Goal: Navigation & Orientation: Find specific page/section

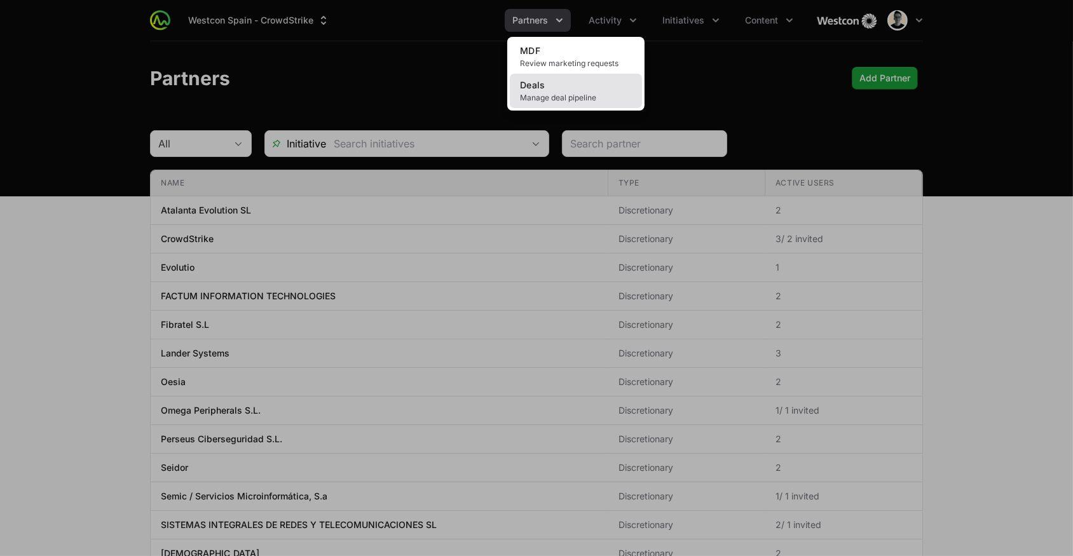
click at [573, 99] on span "Manage deal pipeline" at bounding box center [576, 98] width 112 height 10
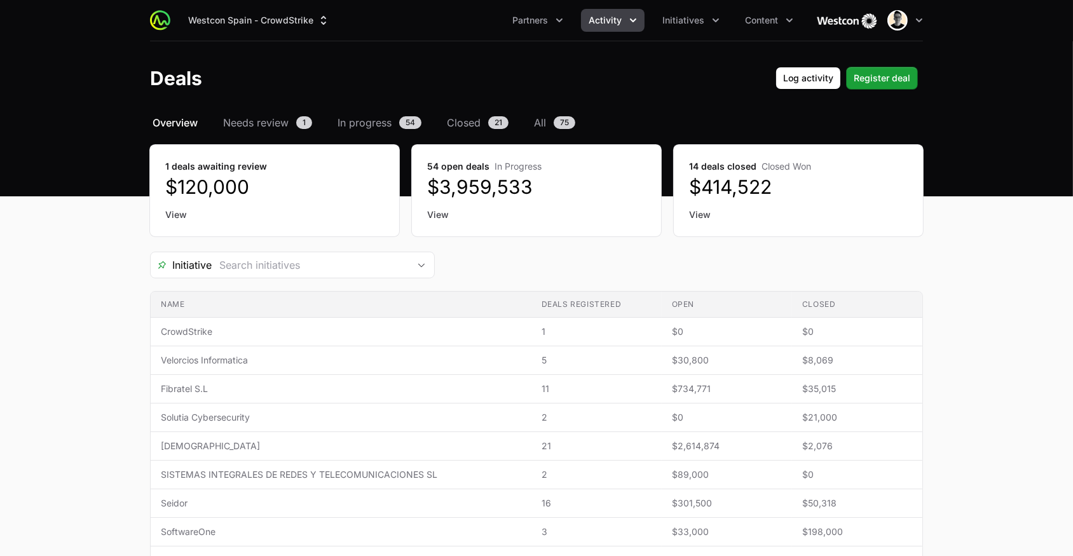
click at [632, 24] on icon "Activity menu" at bounding box center [633, 20] width 13 height 13
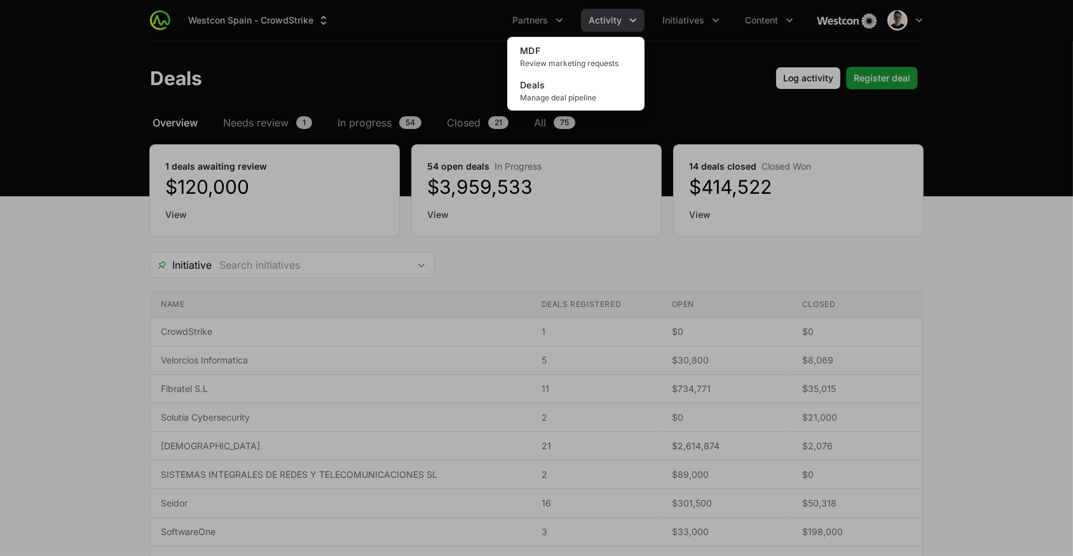
click at [632, 24] on div "Activity menu" at bounding box center [536, 278] width 1073 height 556
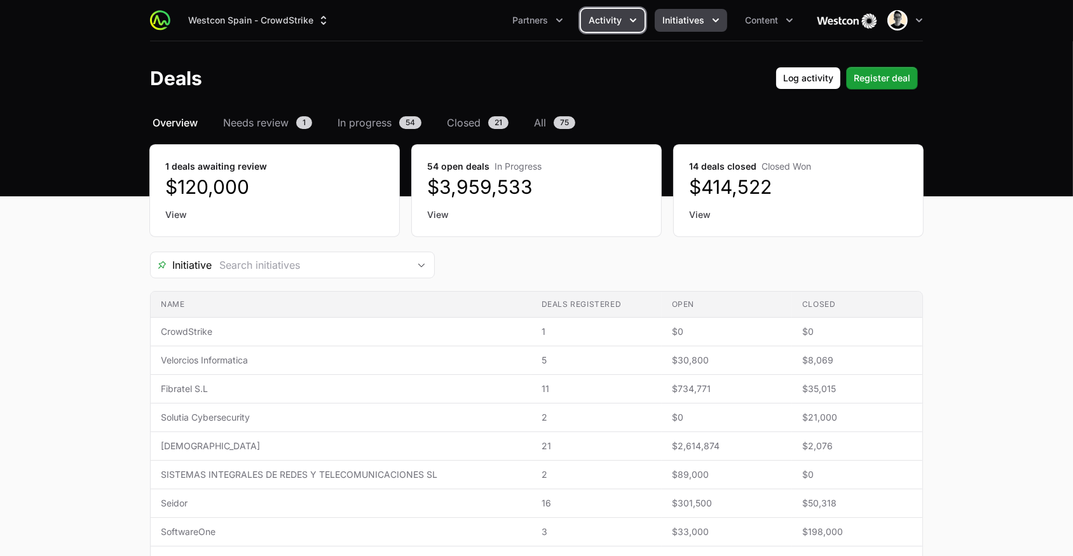
click at [685, 11] on button "Initiatives" at bounding box center [691, 20] width 72 height 23
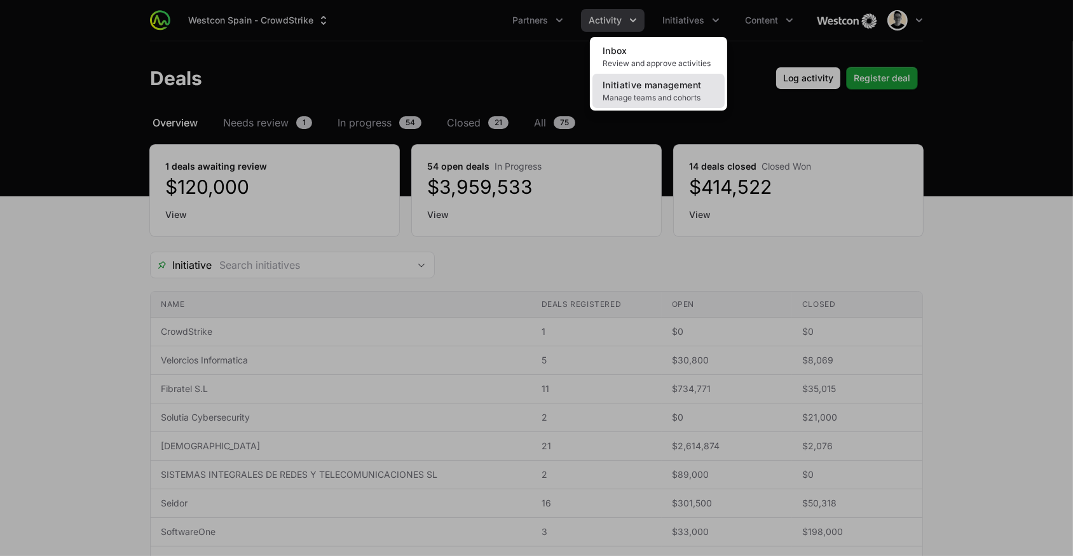
click at [667, 83] on span "Initiative management" at bounding box center [652, 84] width 99 height 11
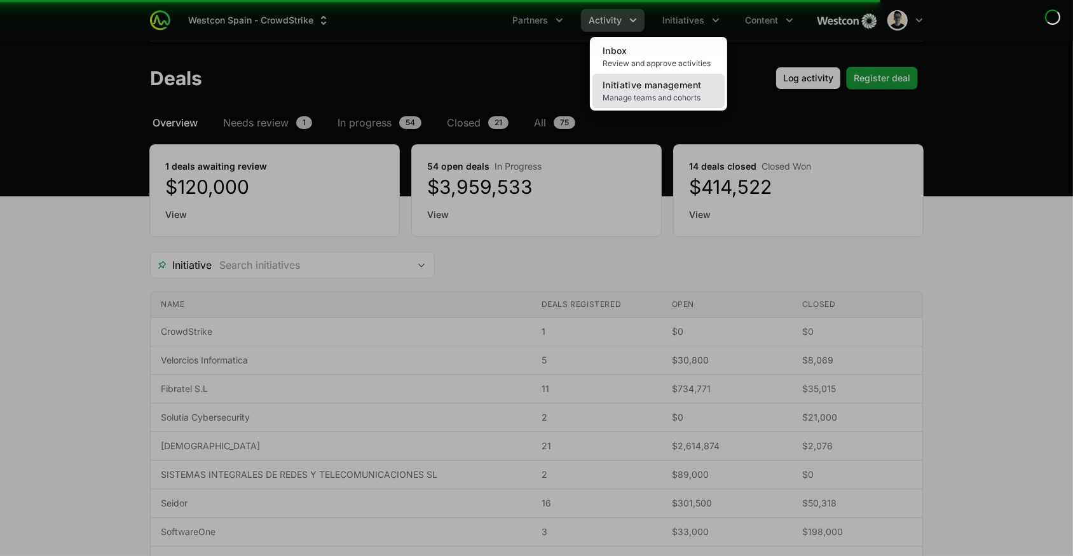
click at [656, 97] on span "Manage teams and cohorts" at bounding box center [659, 98] width 112 height 10
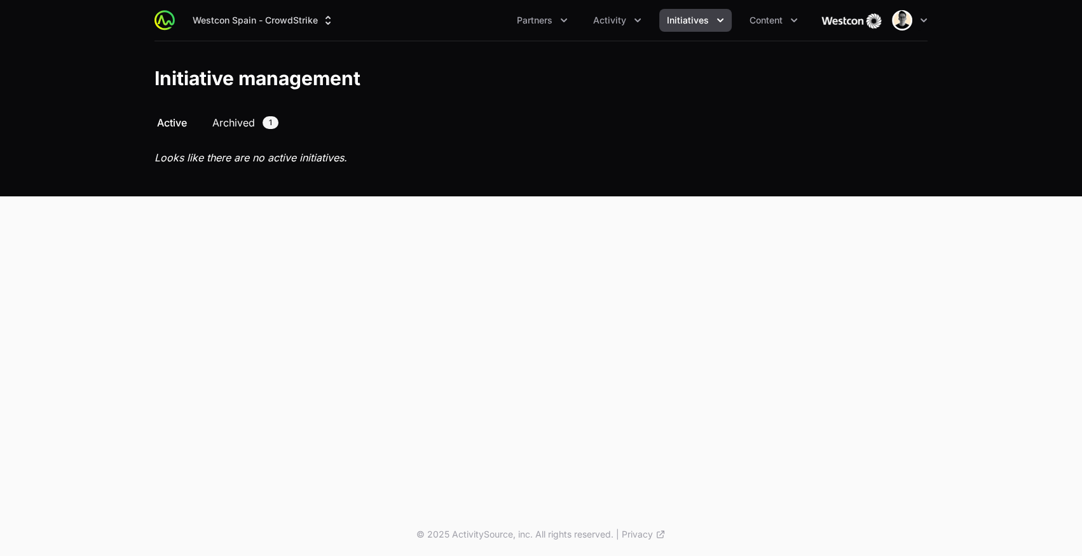
click at [258, 123] on link "Archived 1" at bounding box center [245, 122] width 71 height 15
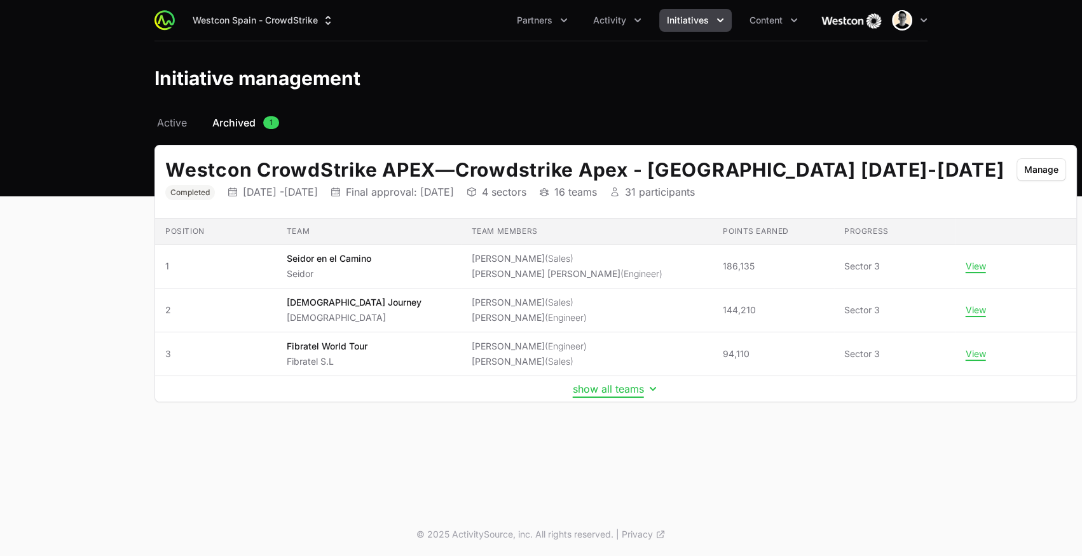
click at [573, 389] on button "show all teams" at bounding box center [616, 389] width 86 height 13
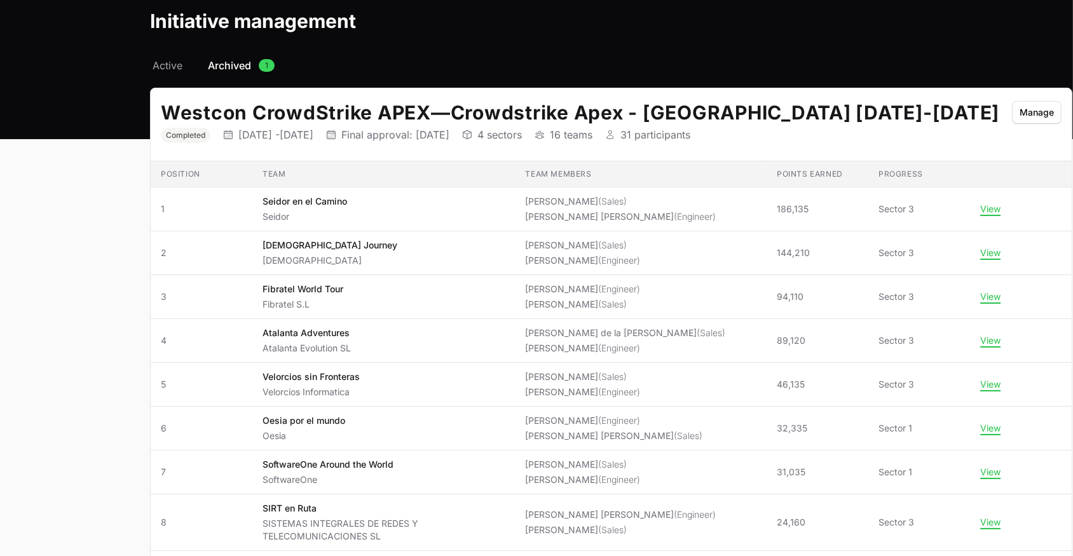
scroll to position [115, 0]
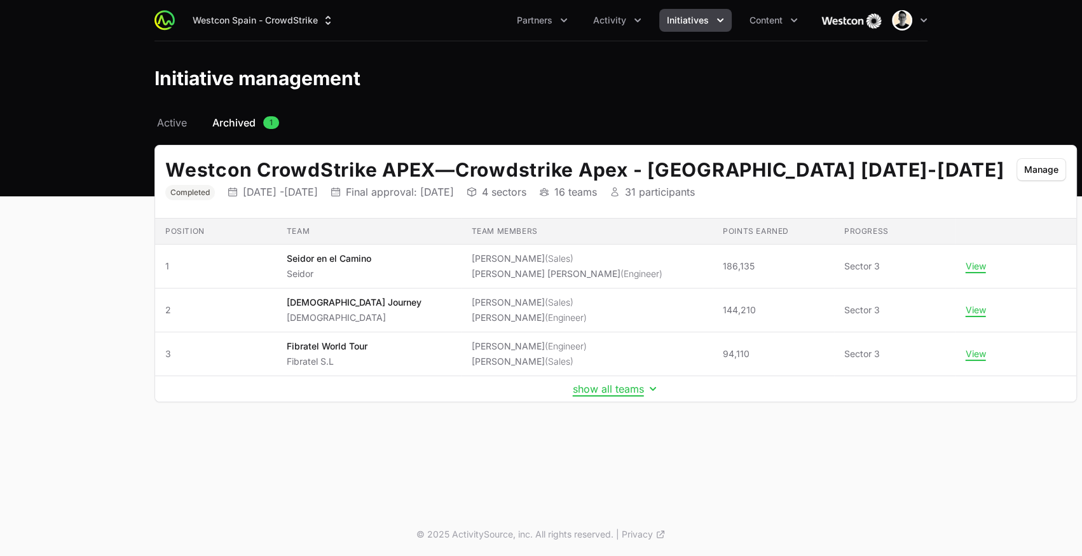
click at [297, 228] on th "Team" at bounding box center [369, 232] width 185 height 26
click at [396, 153] on div "Westcon CrowdStrike APEX — Crowdstrike Apex - SPAIN 2024-2025 Status Completed …" at bounding box center [615, 182] width 921 height 73
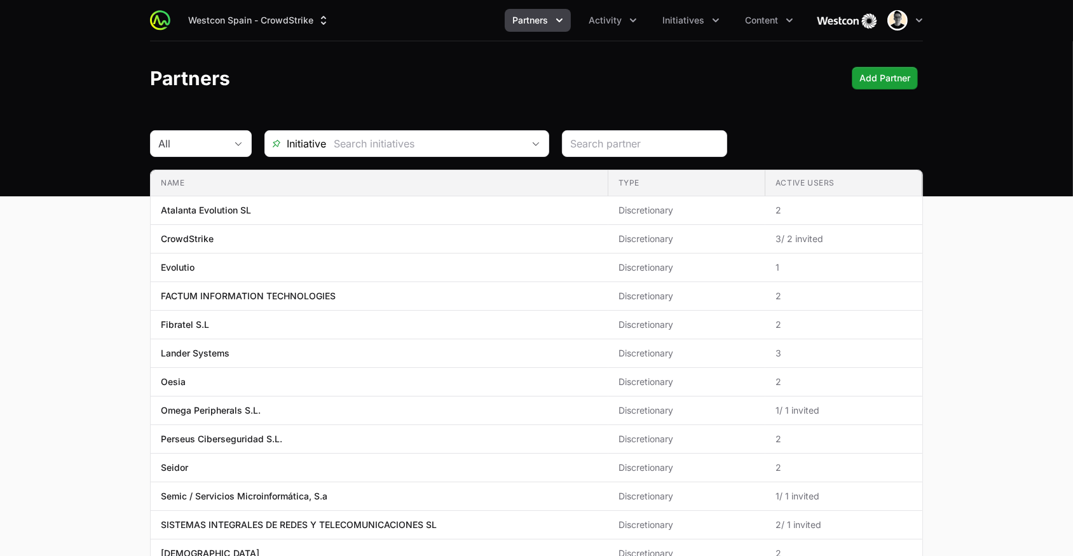
click at [553, 18] on button "Partners" at bounding box center [538, 20] width 66 height 23
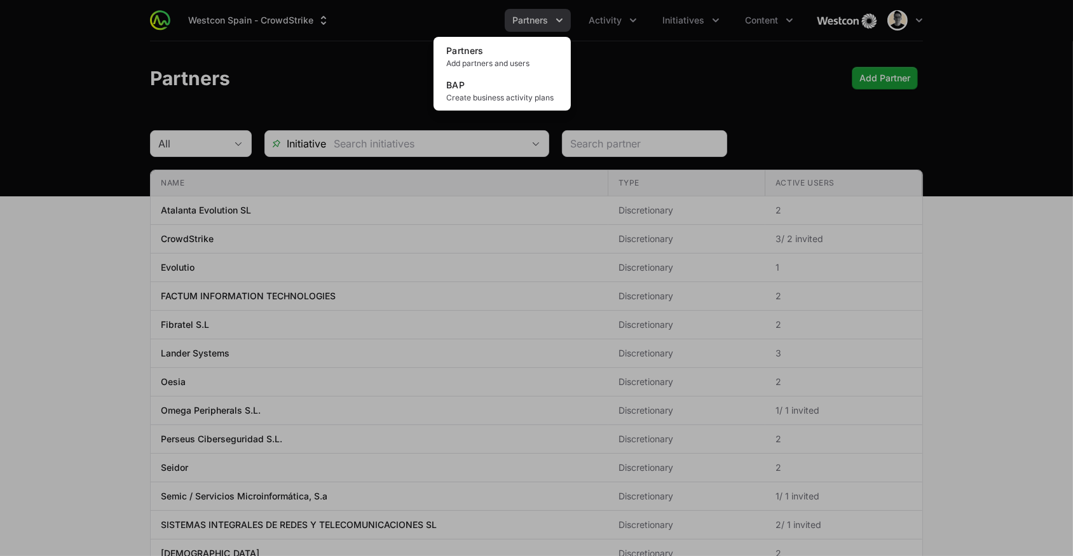
click at [602, 48] on div "Partners menu" at bounding box center [536, 278] width 1073 height 556
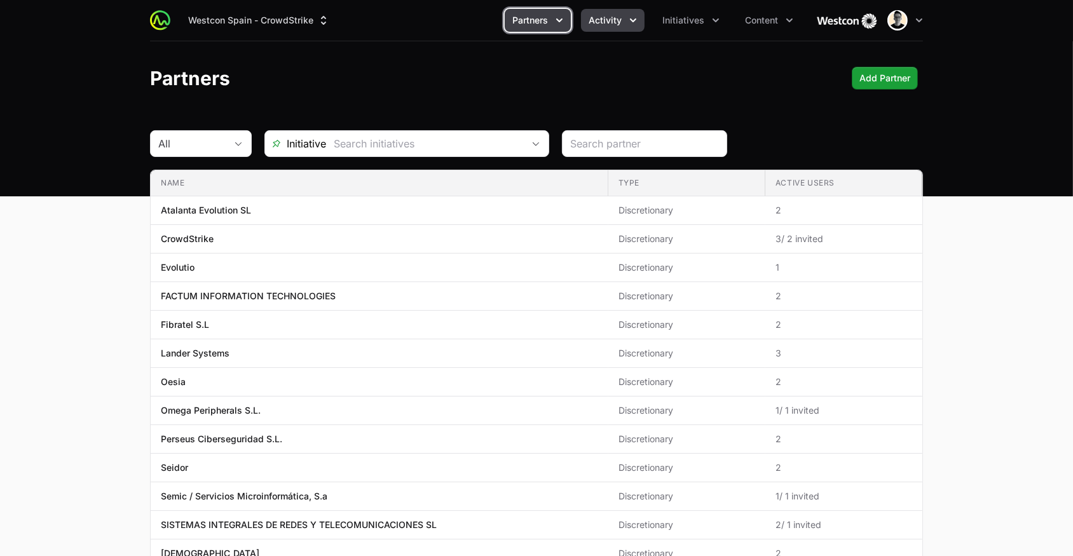
click at [610, 30] on button "Activity" at bounding box center [613, 20] width 64 height 23
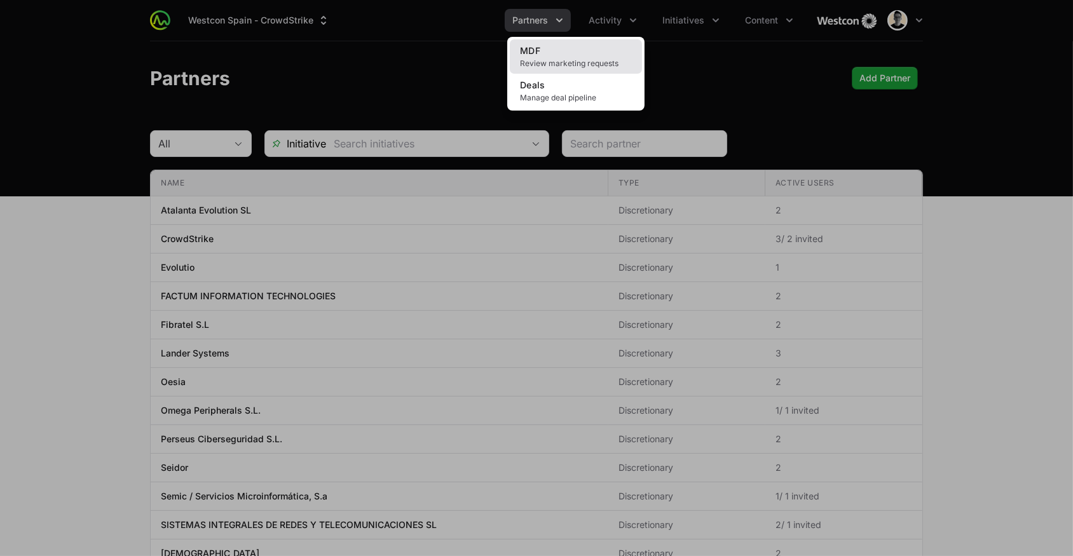
click at [593, 65] on span "Review marketing requests" at bounding box center [576, 64] width 112 height 10
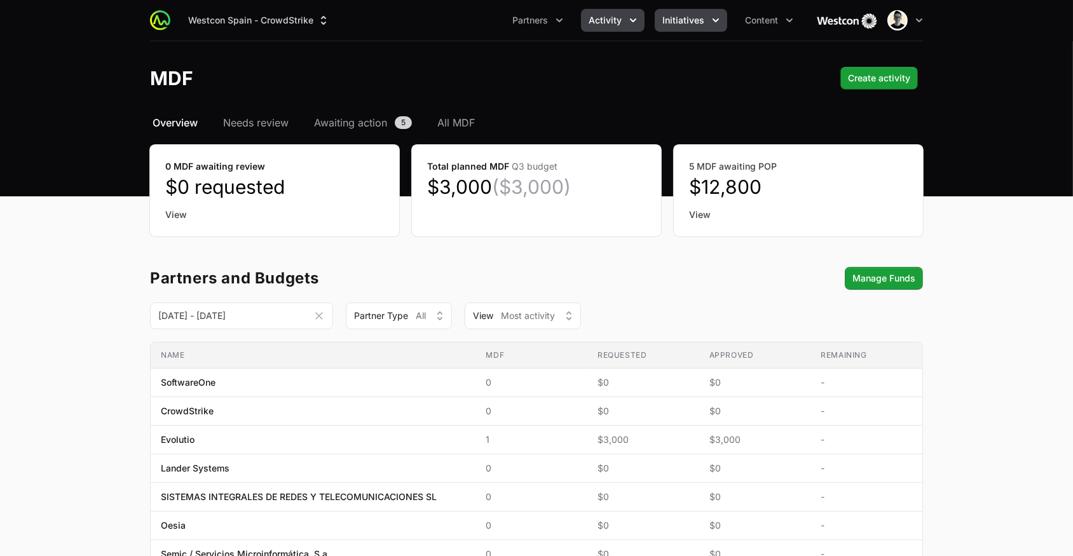
click at [666, 21] on span "Initiatives" at bounding box center [684, 20] width 42 height 13
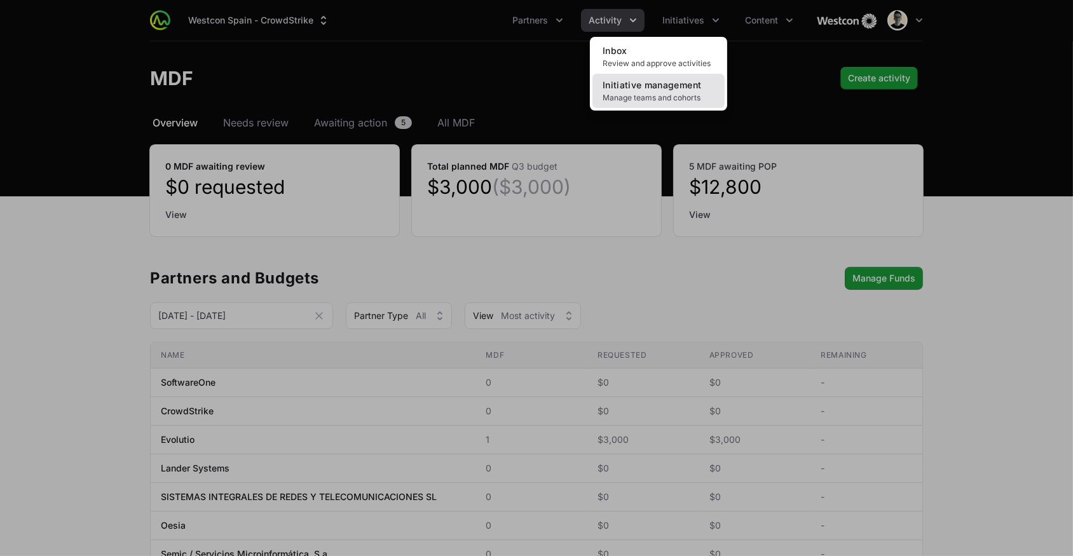
click at [669, 86] on span "Initiative management" at bounding box center [652, 84] width 99 height 11
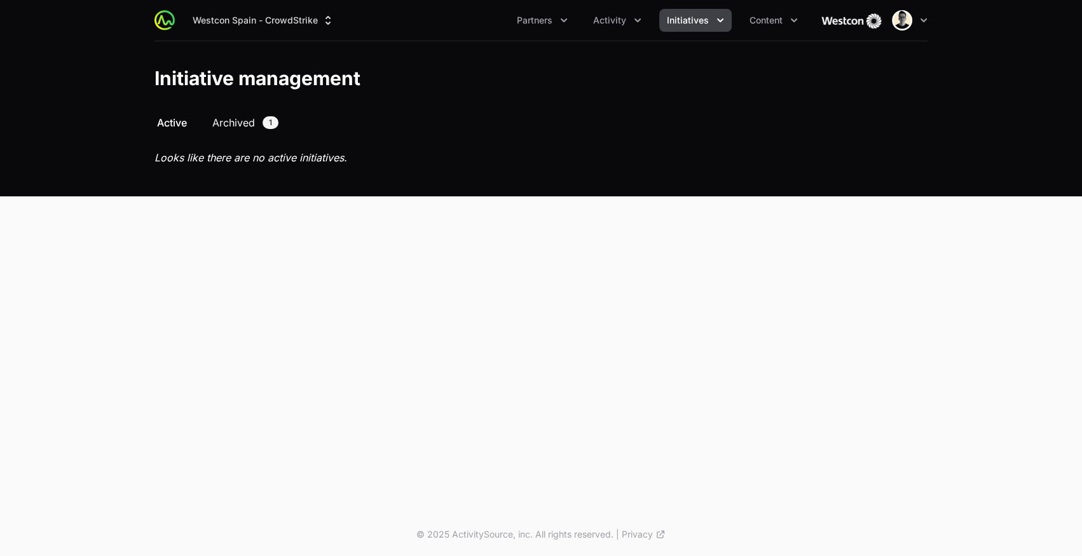
click at [248, 122] on span "Archived" at bounding box center [233, 122] width 43 height 15
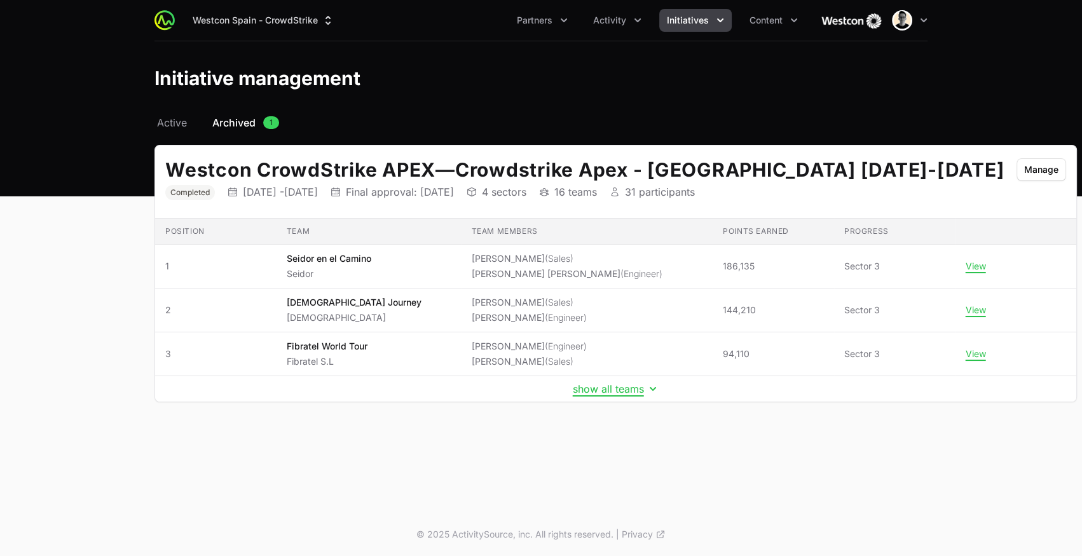
click at [521, 395] on td "show all teams" at bounding box center [615, 389] width 921 height 26
click at [573, 391] on button "show all teams" at bounding box center [616, 389] width 86 height 13
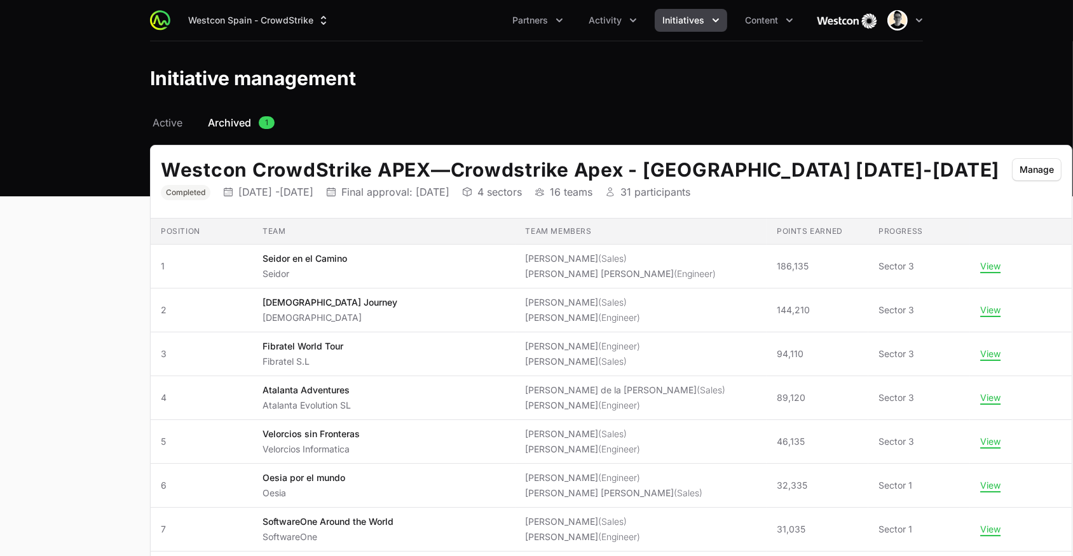
click at [699, 27] on button "Initiatives" at bounding box center [691, 20] width 72 height 23
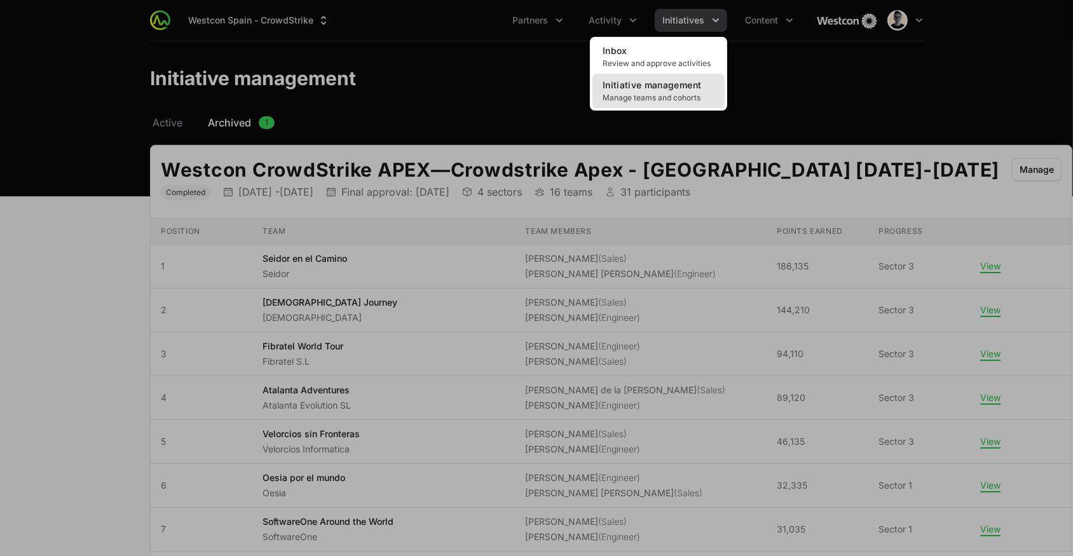
click at [642, 90] on span "Initiative management" at bounding box center [652, 84] width 99 height 11
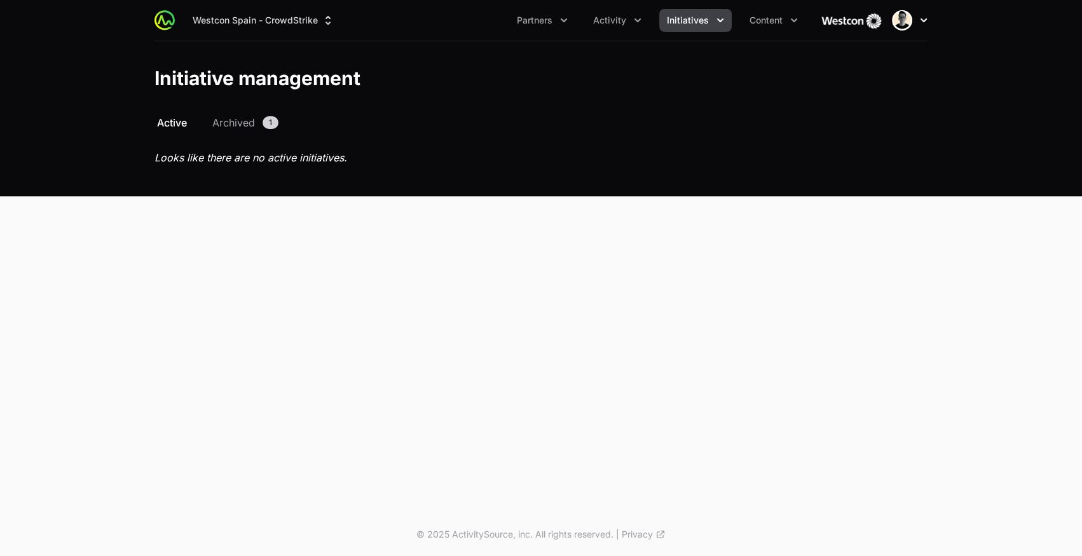
click at [921, 29] on button "Open user menu" at bounding box center [910, 20] width 36 height 20
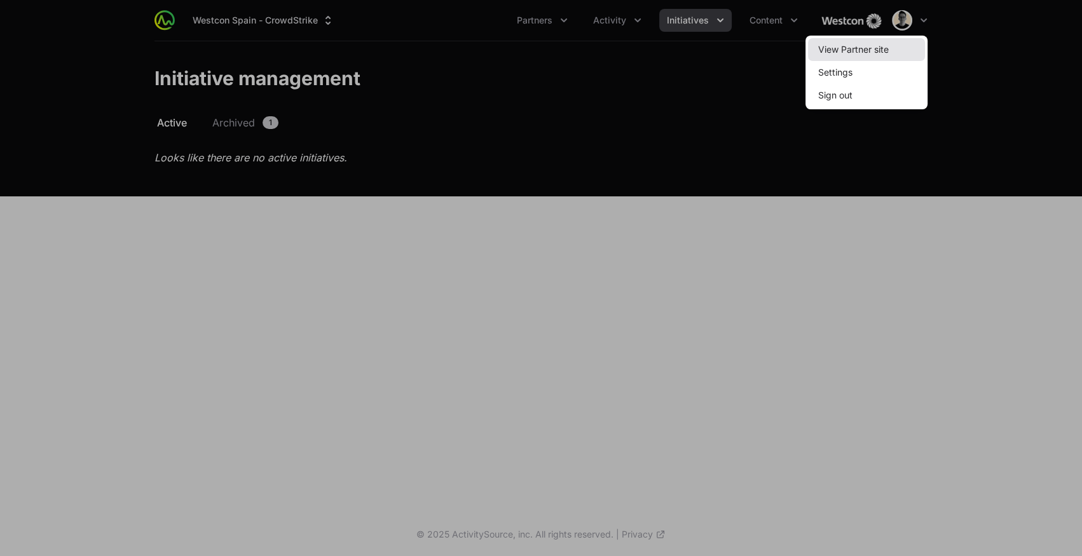
click at [872, 55] on link "View Partner site" at bounding box center [866, 49] width 117 height 23
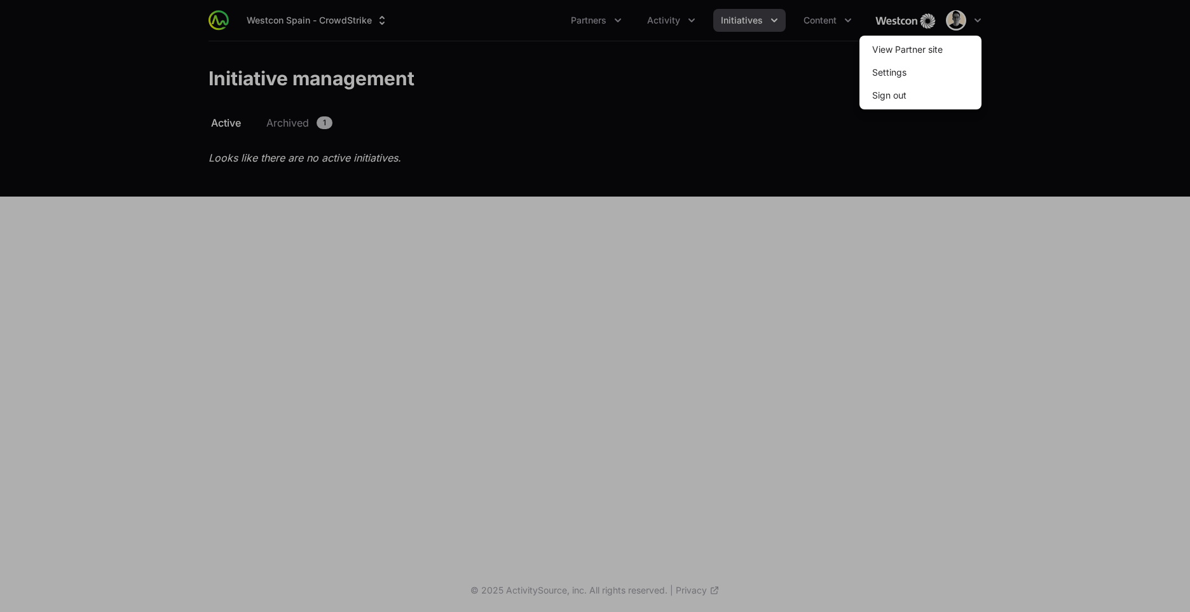
click at [467, 172] on div at bounding box center [595, 306] width 1190 height 612
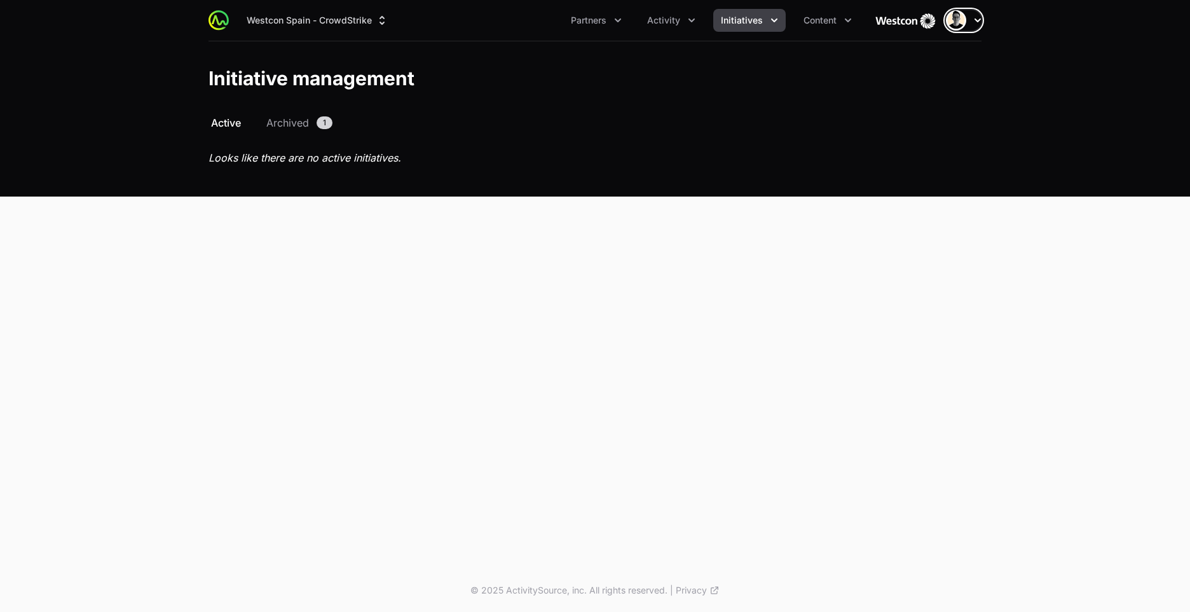
click at [977, 20] on icon "button" at bounding box center [978, 20] width 13 height 13
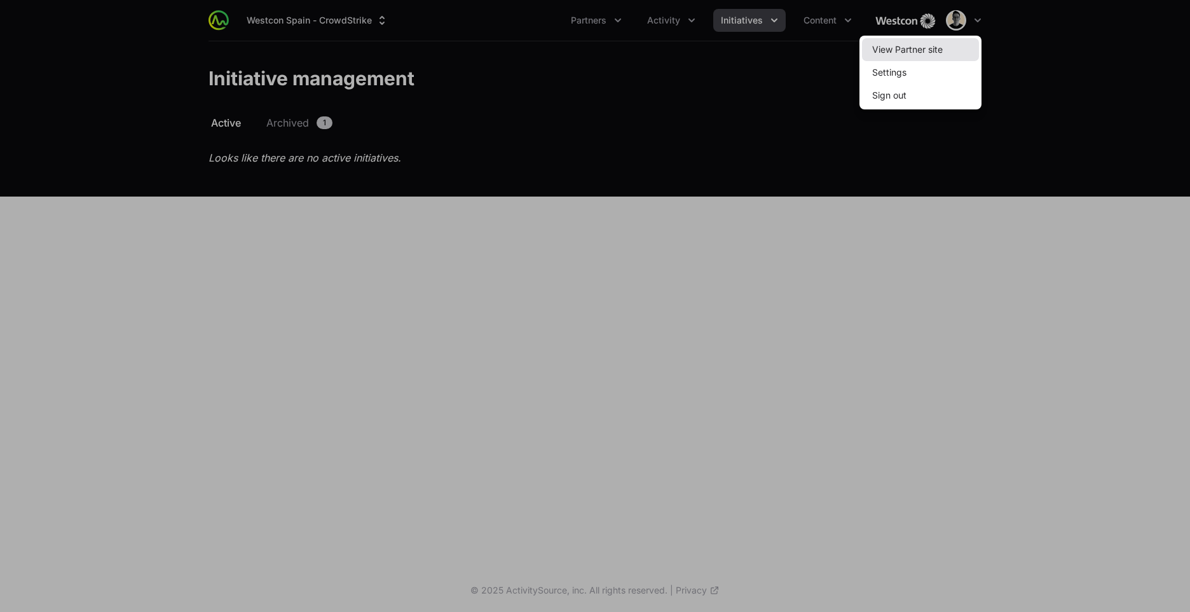
click at [932, 45] on link "View Partner site" at bounding box center [920, 49] width 117 height 23
click at [910, 50] on link "View Partner site" at bounding box center [920, 49] width 117 height 23
click at [697, 122] on div at bounding box center [595, 306] width 1190 height 612
